Goal: Task Accomplishment & Management: Manage account settings

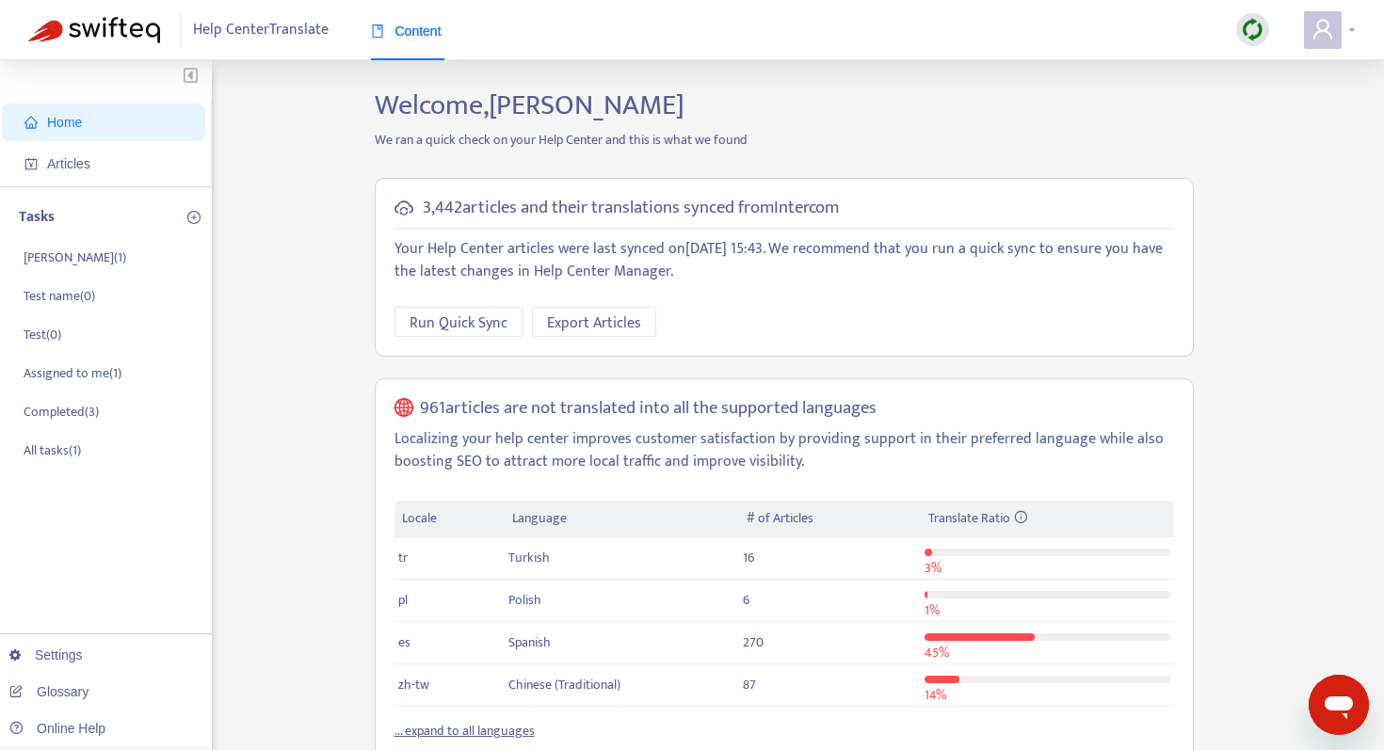
click at [1335, 35] on span at bounding box center [1323, 30] width 38 height 38
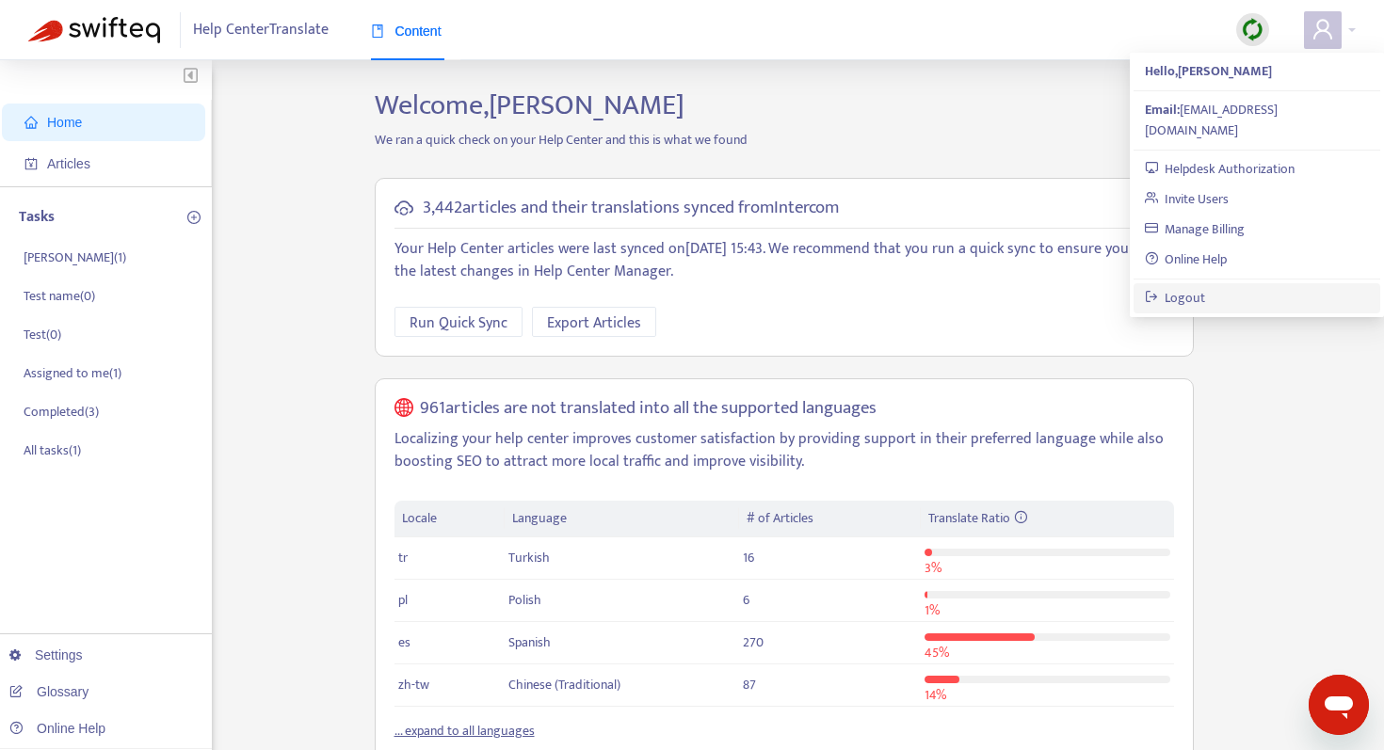
click at [1206, 287] on link "Logout" at bounding box center [1175, 298] width 61 height 22
